Goal: Navigation & Orientation: Find specific page/section

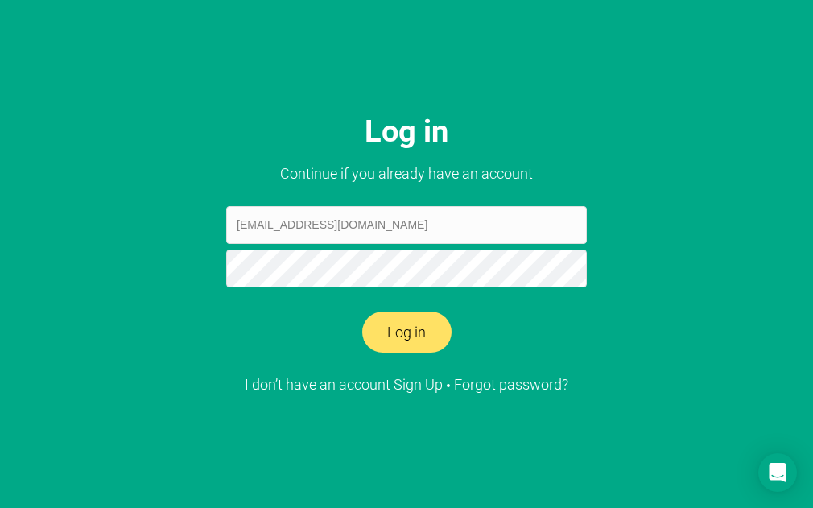
type input "[EMAIL_ADDRESS][DOMAIN_NAME]"
click at [411, 322] on button "Log in" at bounding box center [406, 333] width 89 height 42
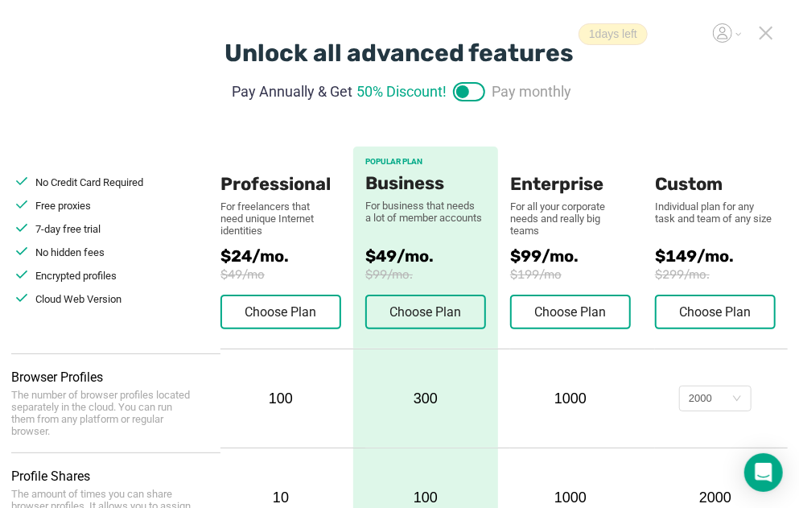
click at [479, 92] on label at bounding box center [469, 91] width 32 height 19
click at [479, 92] on input "checkbox" at bounding box center [469, 85] width 32 height 19
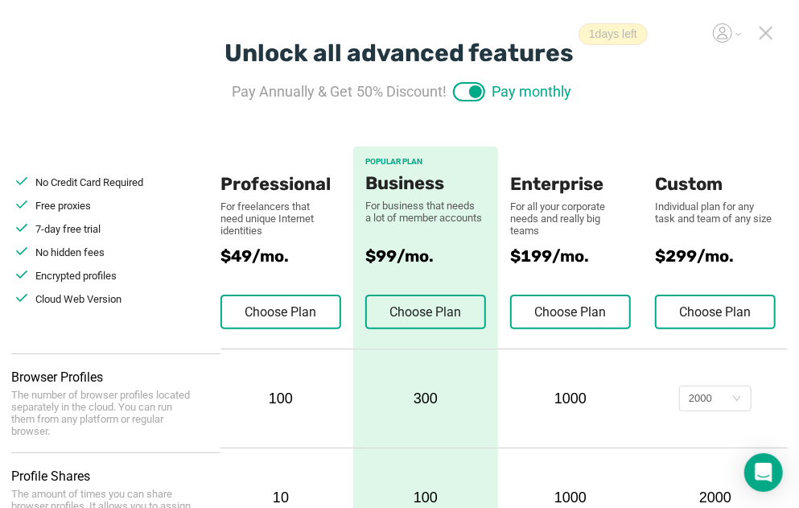
click at [460, 95] on label at bounding box center [469, 91] width 32 height 19
click at [460, 95] on input "checkbox" at bounding box center [469, 85] width 32 height 19
checkbox input "false"
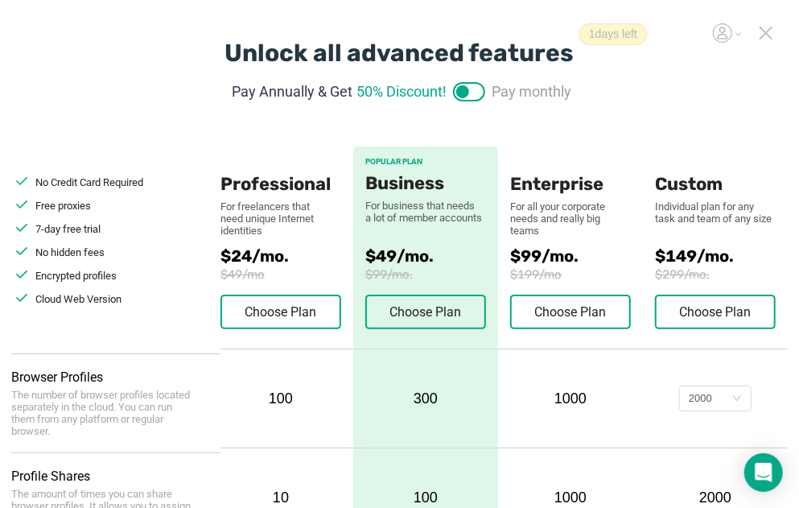
click at [725, 35] on icon at bounding box center [722, 37] width 10 height 6
click at [636, 93] on div "Unpaid" at bounding box center [641, 94] width 31 height 19
click at [724, 26] on icon at bounding box center [722, 32] width 19 height 19
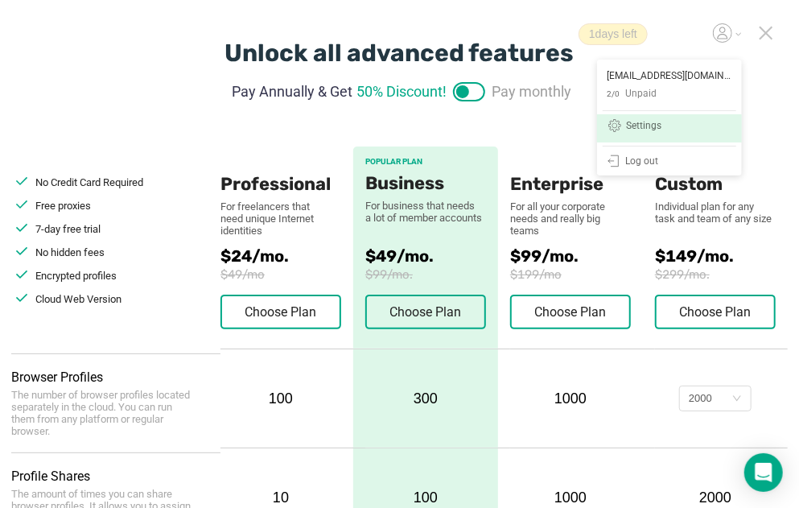
click at [649, 122] on div "Settings" at bounding box center [643, 127] width 35 height 13
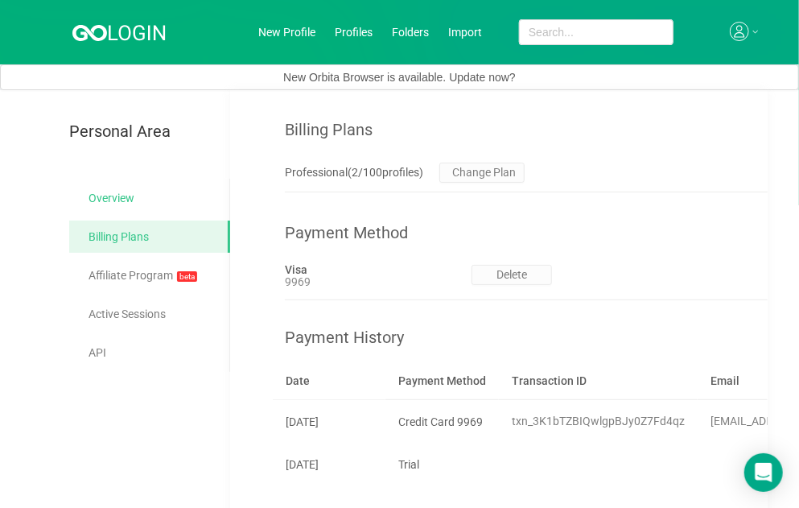
click at [129, 194] on link "Overview" at bounding box center [153, 198] width 129 height 32
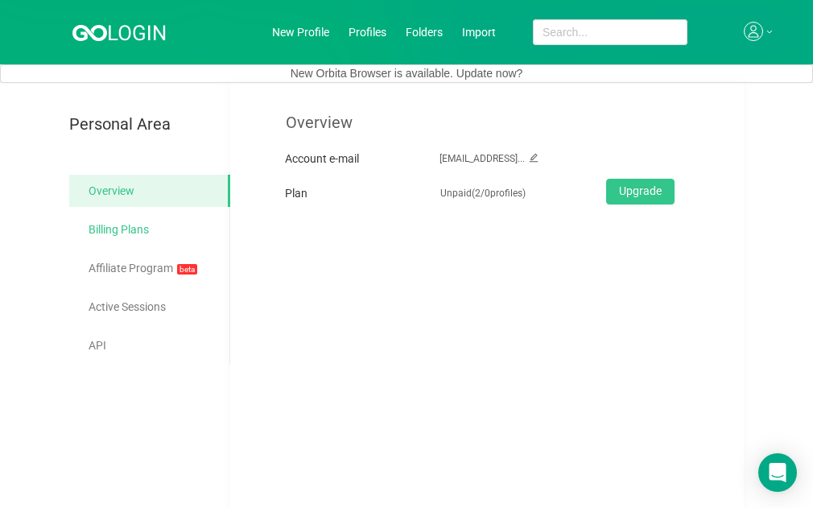
click at [135, 224] on link "Billing Plans" at bounding box center [153, 229] width 129 height 32
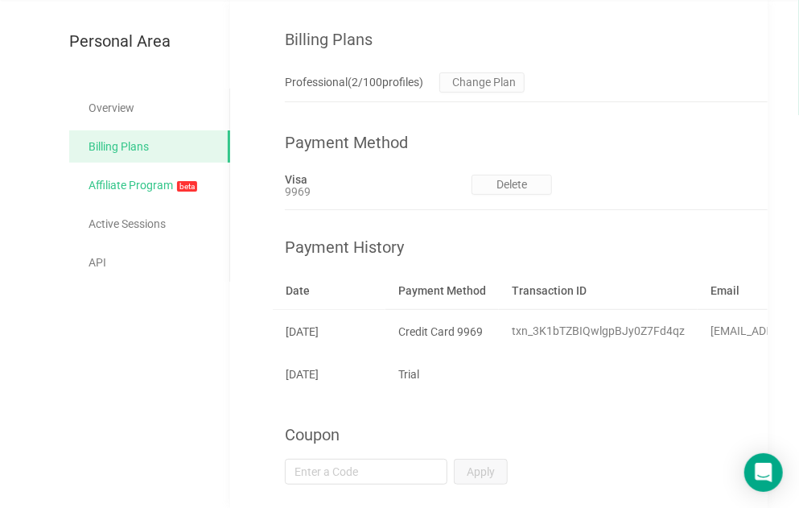
click at [134, 186] on link "Affiliate Program beta" at bounding box center [153, 186] width 129 height 34
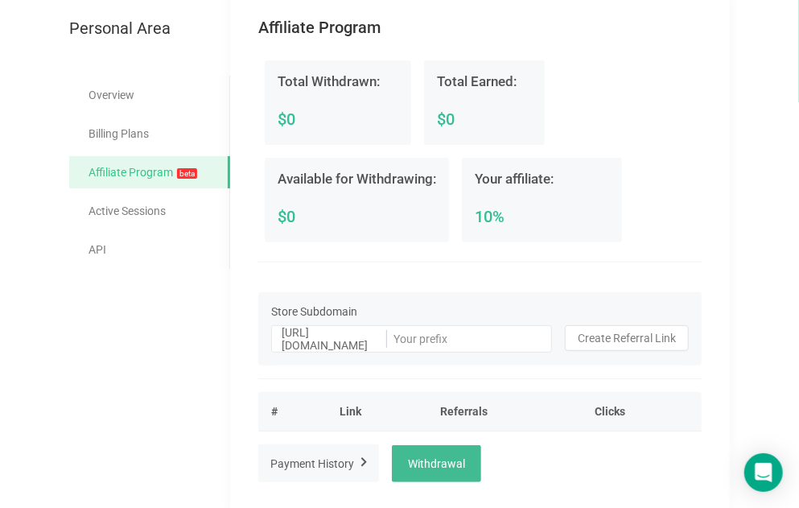
scroll to position [106, 0]
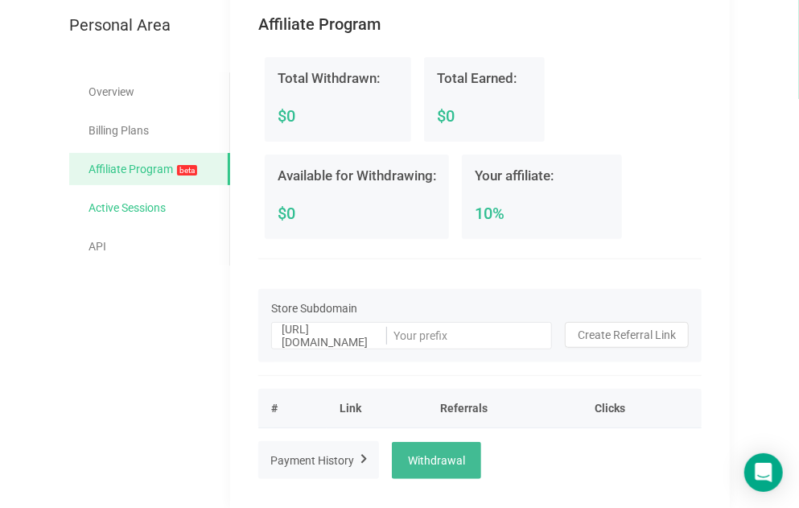
click at [151, 209] on link "Active Sessions" at bounding box center [153, 208] width 129 height 32
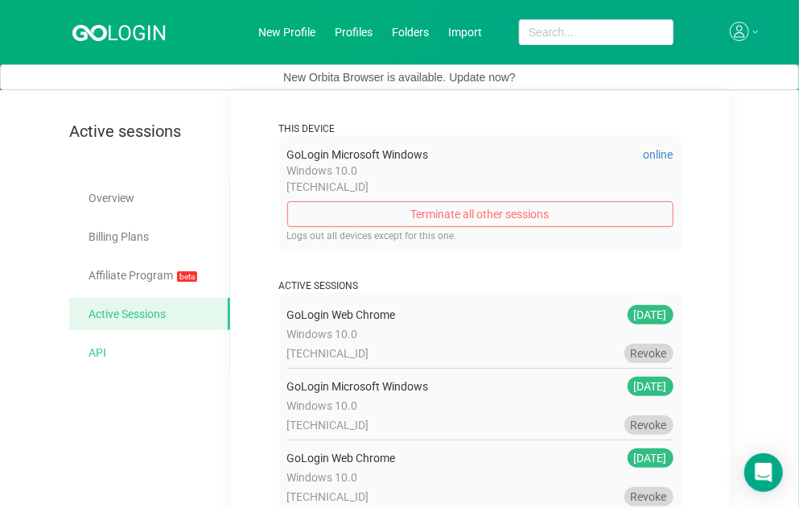
click at [92, 349] on link "API" at bounding box center [153, 353] width 129 height 32
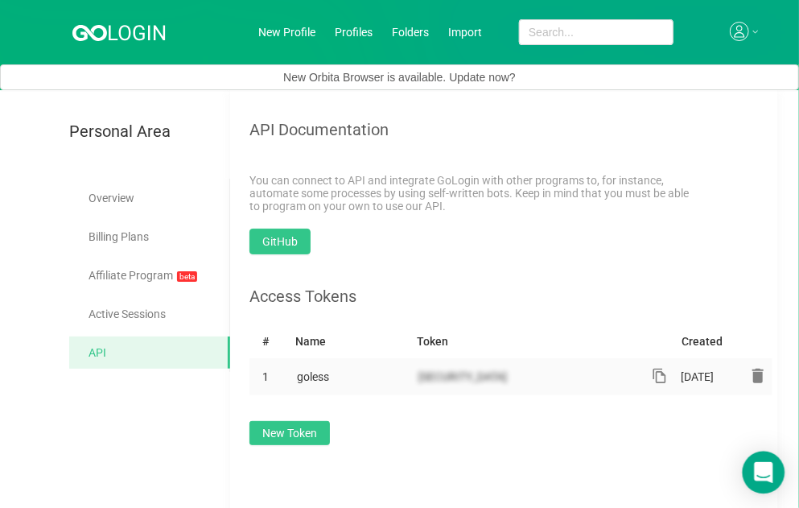
click at [764, 475] on icon "Open Intercom Messenger" at bounding box center [763, 472] width 19 height 21
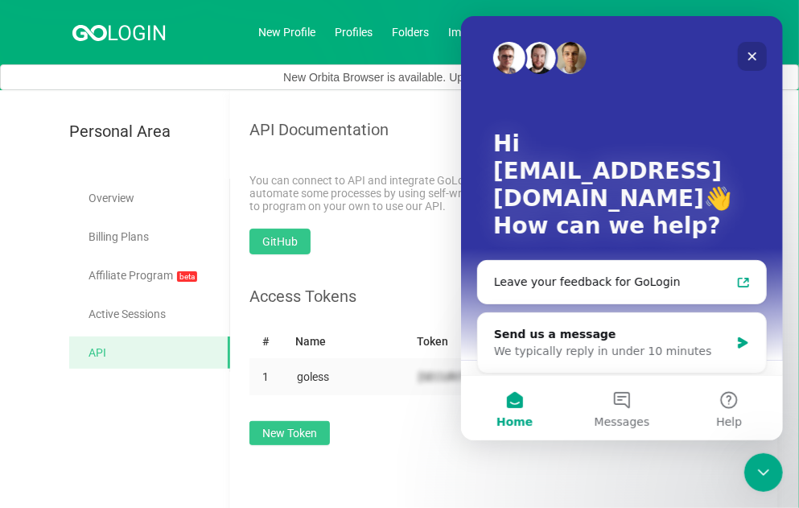
click at [754, 56] on icon "Close" at bounding box center [752, 56] width 13 height 13
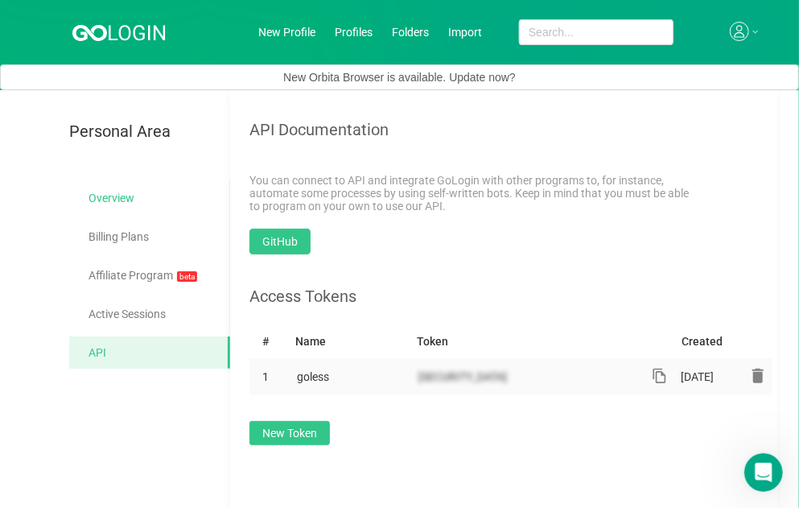
click at [113, 195] on link "Overview" at bounding box center [153, 198] width 129 height 32
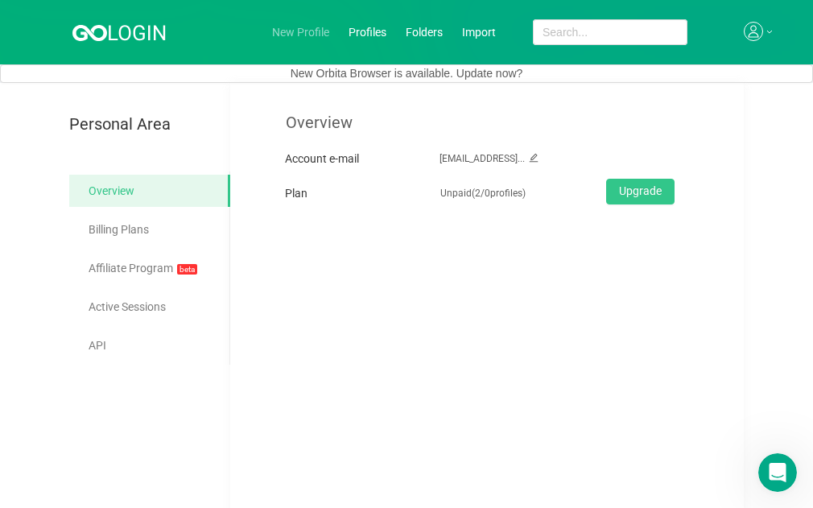
click at [293, 31] on link "New Profile" at bounding box center [300, 32] width 57 height 13
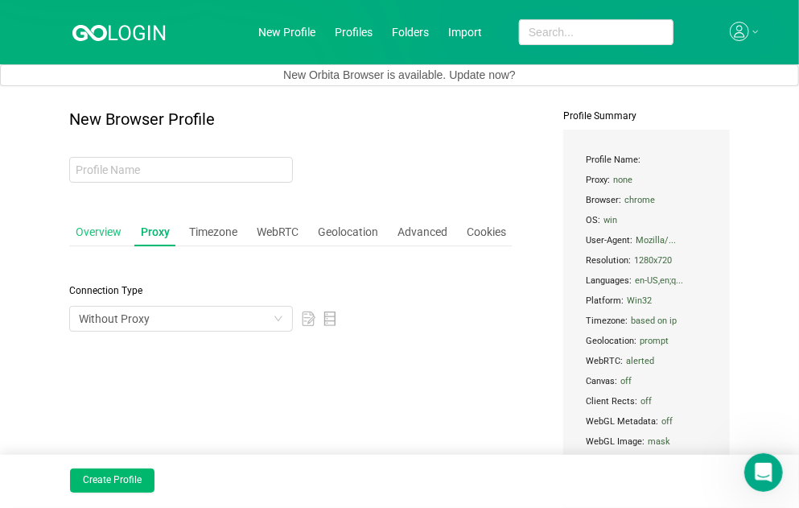
click at [99, 227] on div "Overview" at bounding box center [98, 232] width 59 height 30
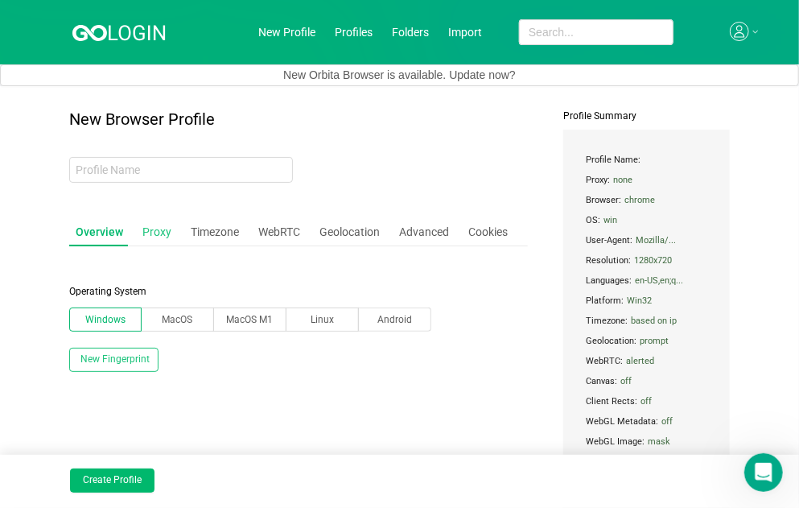
click at [152, 229] on div "Proxy" at bounding box center [157, 232] width 42 height 30
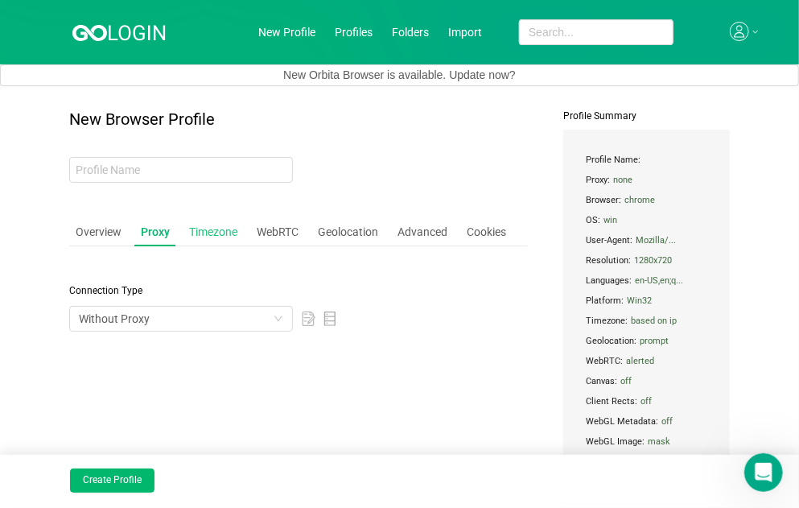
click at [205, 229] on div "Timezone" at bounding box center [213, 232] width 61 height 30
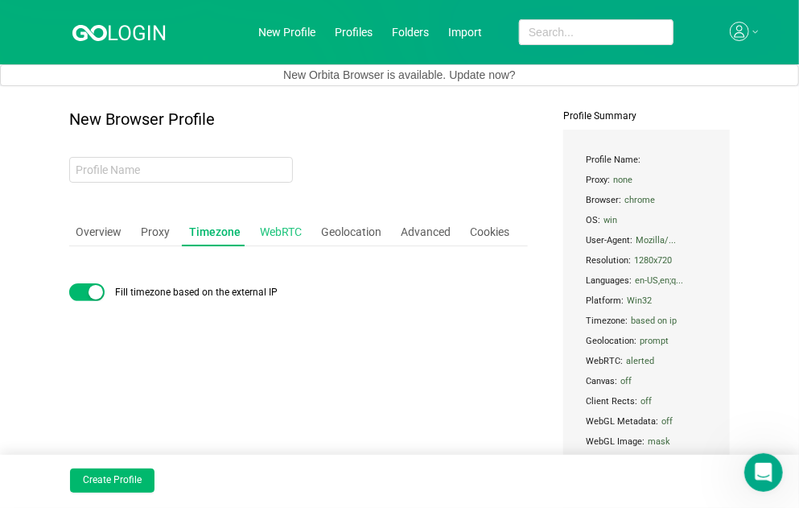
click at [272, 228] on div "WebRTC" at bounding box center [281, 232] width 55 height 30
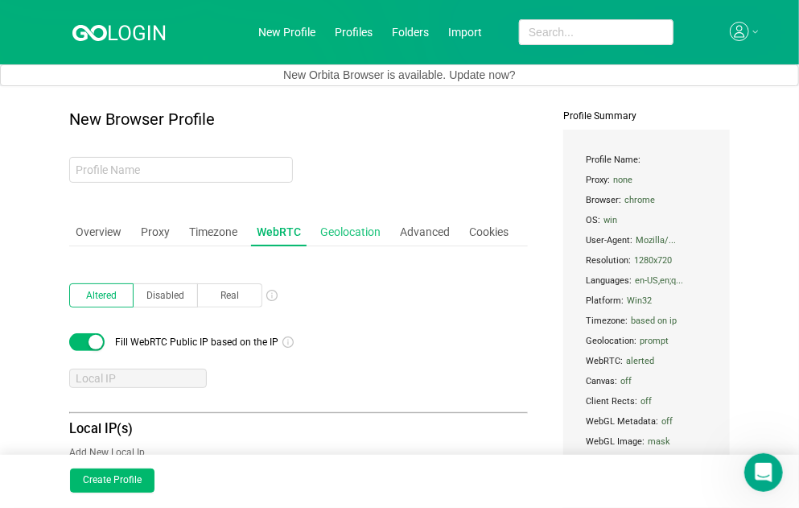
click at [334, 227] on div "Geolocation" at bounding box center [350, 232] width 73 height 30
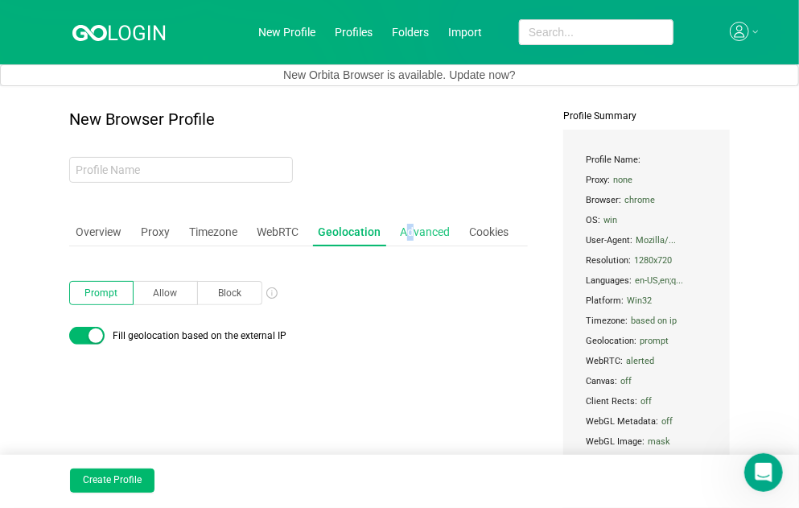
click at [409, 226] on div "Advanced" at bounding box center [425, 232] width 63 height 30
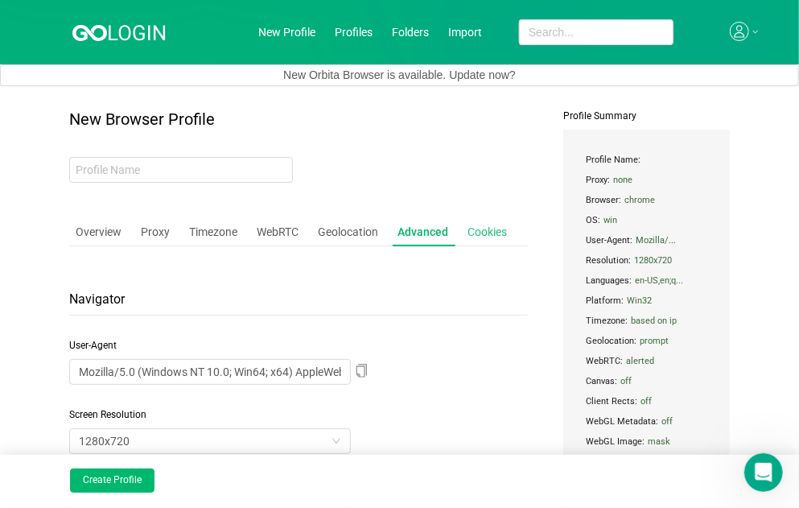
click at [495, 226] on div "Cookies" at bounding box center [487, 232] width 52 height 30
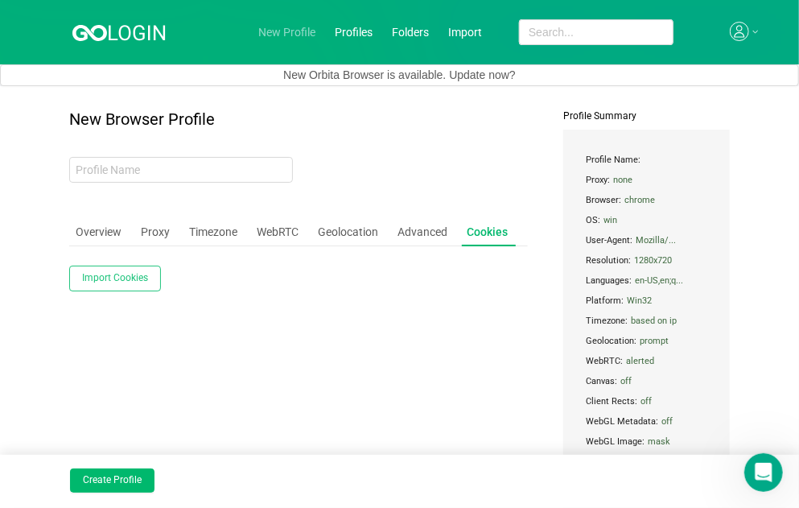
click at [290, 31] on link "New Profile" at bounding box center [286, 32] width 57 height 13
click at [360, 31] on link "Profiles" at bounding box center [354, 32] width 38 height 13
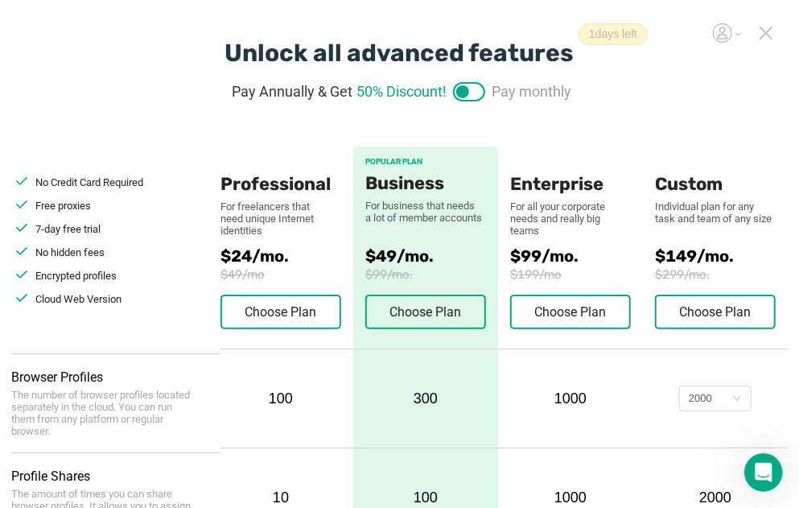
click at [481, 93] on label at bounding box center [469, 91] width 32 height 19
click at [481, 93] on input "checkbox" at bounding box center [469, 85] width 32 height 19
checkbox input "true"
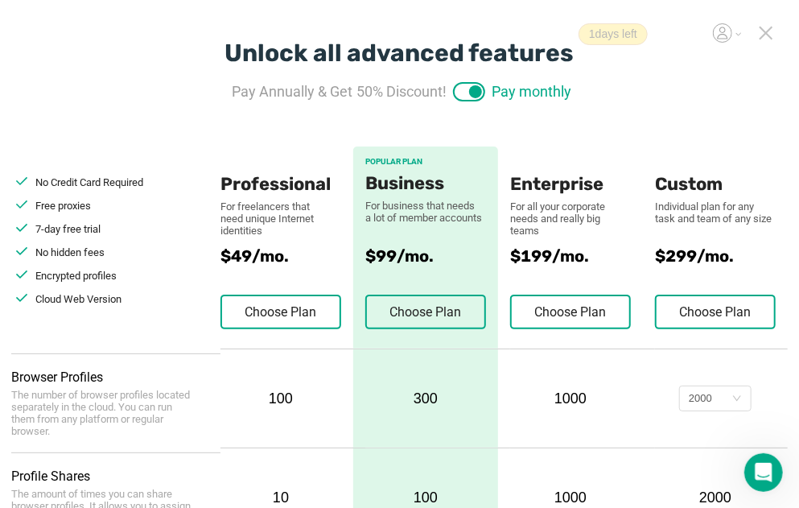
click at [728, 32] on icon at bounding box center [722, 32] width 19 height 19
click at [649, 92] on div "Unpaid" at bounding box center [641, 94] width 31 height 19
click at [725, 32] on icon at bounding box center [722, 32] width 19 height 19
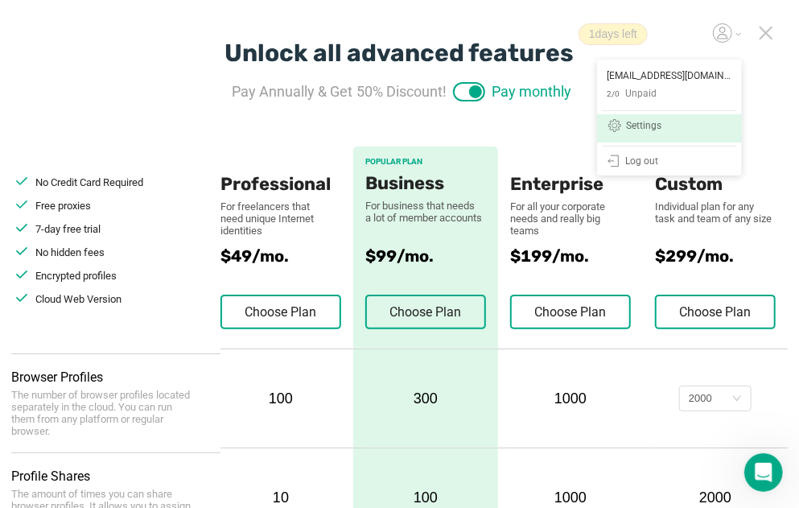
click at [653, 126] on div "Settings" at bounding box center [643, 127] width 35 height 13
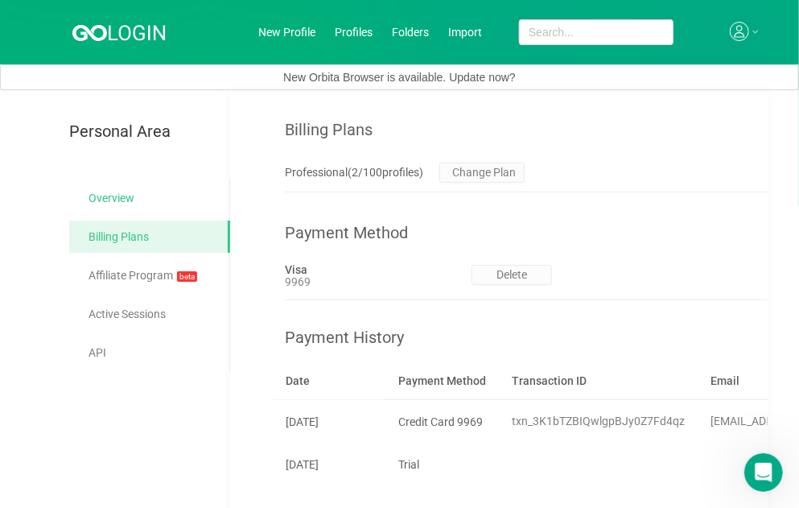
click at [116, 192] on link "Overview" at bounding box center [153, 198] width 129 height 32
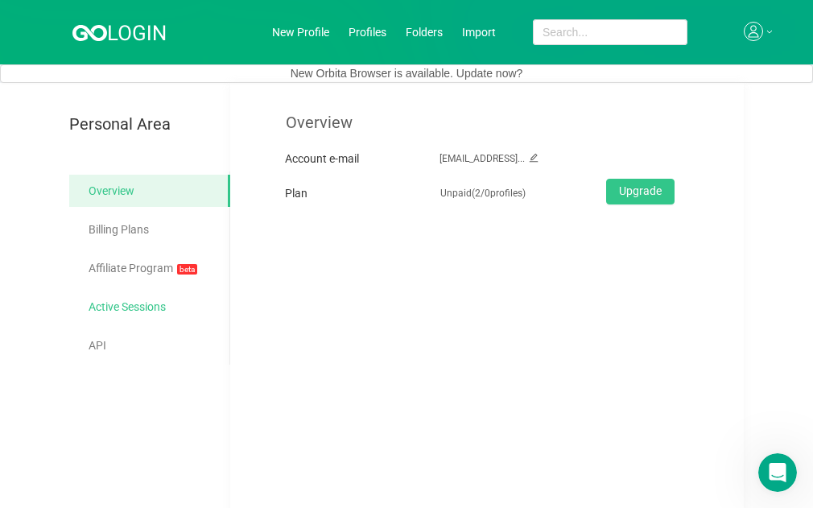
click at [130, 308] on link "Active Sessions" at bounding box center [153, 307] width 129 height 32
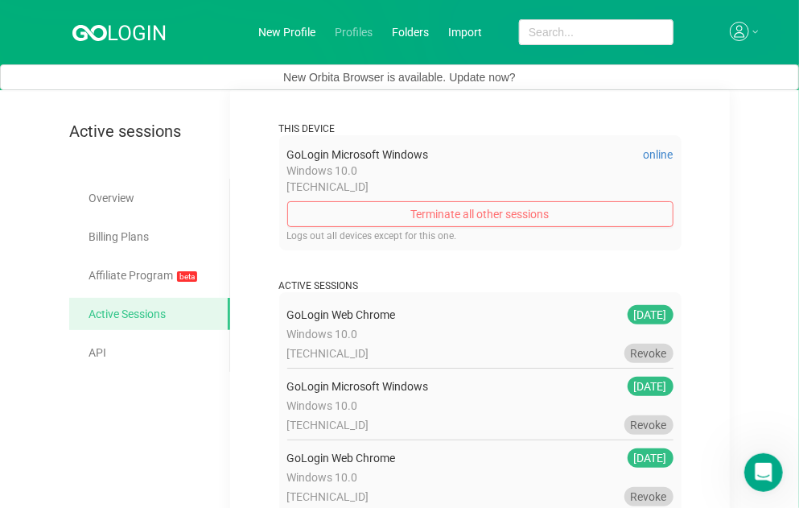
click at [354, 33] on link "Profiles" at bounding box center [354, 32] width 38 height 13
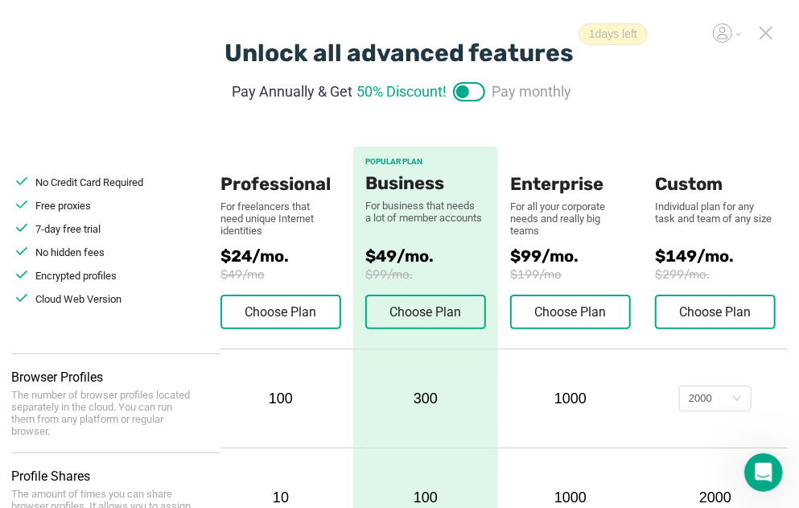
click at [765, 32] on icon at bounding box center [766, 32] width 11 height 11
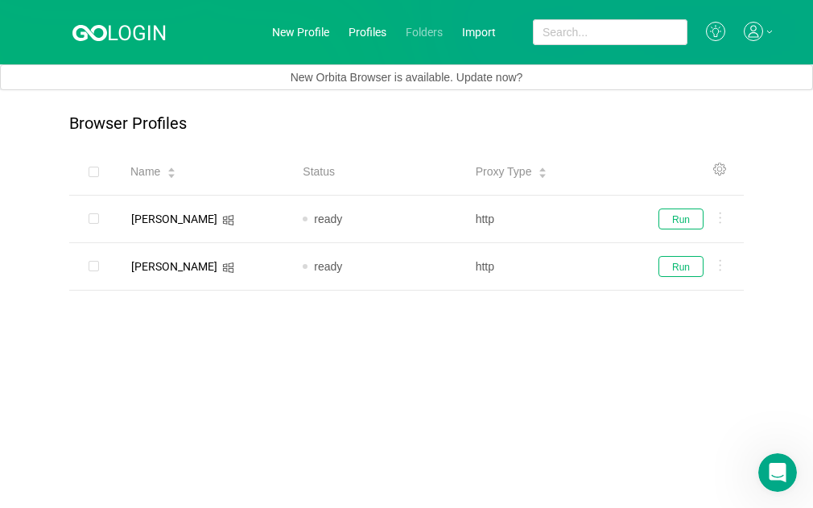
click at [425, 35] on link "Folders" at bounding box center [424, 32] width 37 height 13
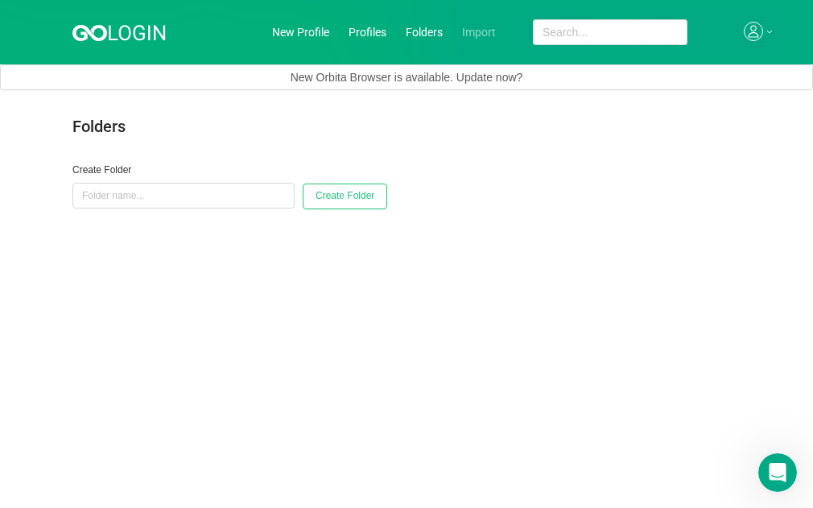
click at [477, 29] on link "Import" at bounding box center [479, 32] width 34 height 13
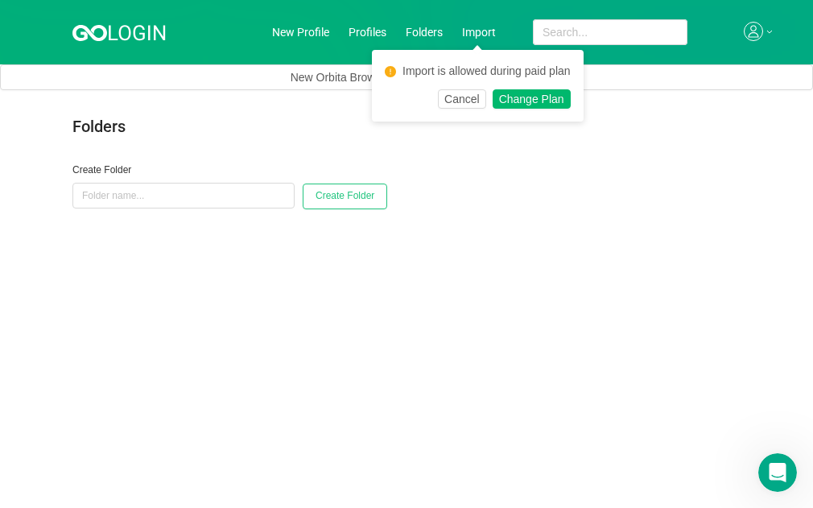
click at [693, 152] on div "Folders Create Folder Create Folder" at bounding box center [442, 303] width 741 height 379
